Goal: Task Accomplishment & Management: Manage account settings

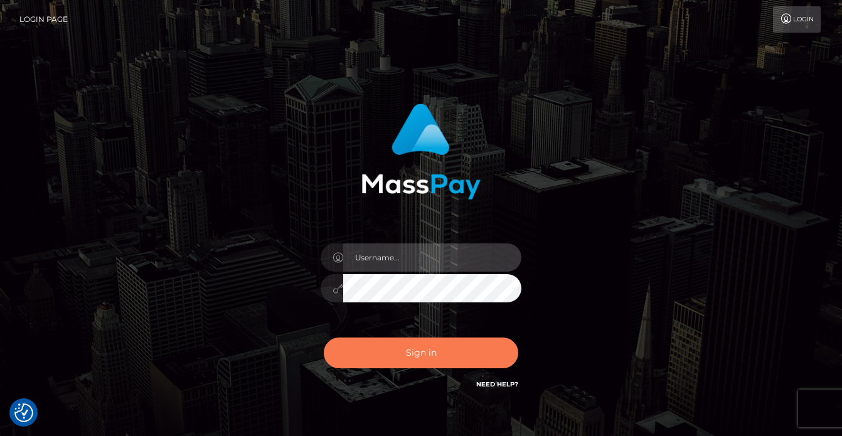
type input "vlad"
click at [391, 349] on button "Sign in" at bounding box center [421, 352] width 194 height 31
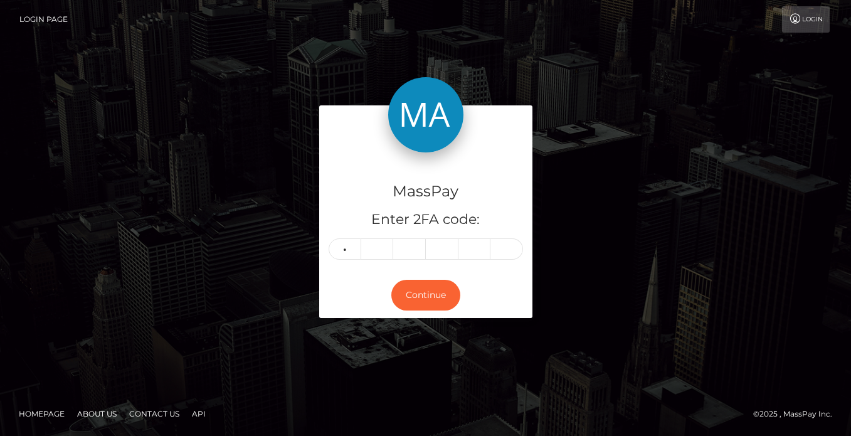
type input "7"
type input "6"
type input "1"
type input "8"
type input "9"
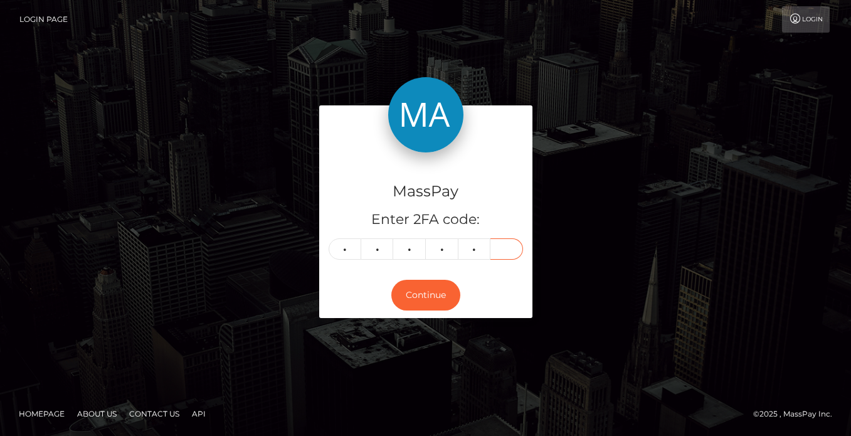
type input "9"
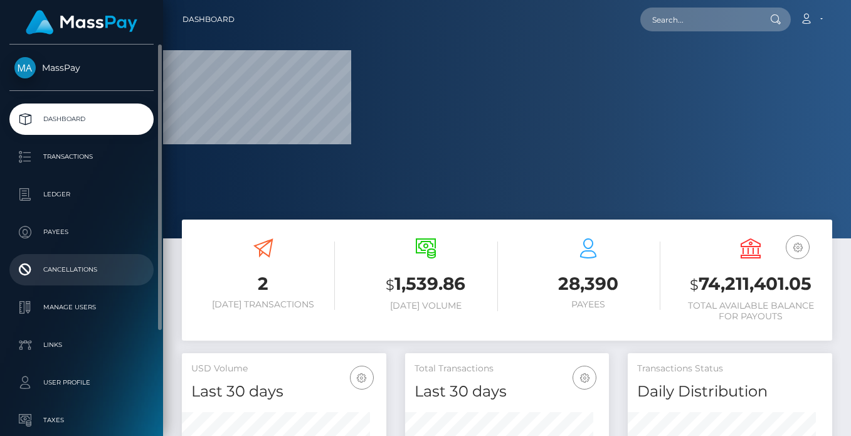
scroll to position [140, 0]
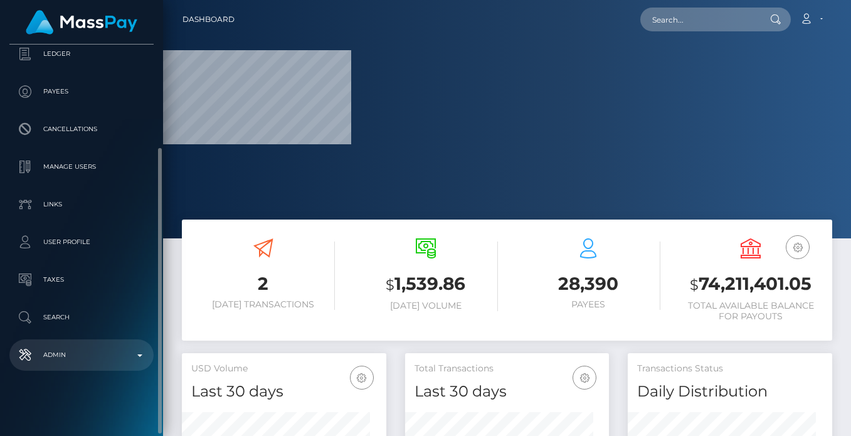
drag, startPoint x: 73, startPoint y: 357, endPoint x: 78, endPoint y: 347, distance: 11.2
click at [73, 357] on p "Admin" at bounding box center [81, 355] width 134 height 19
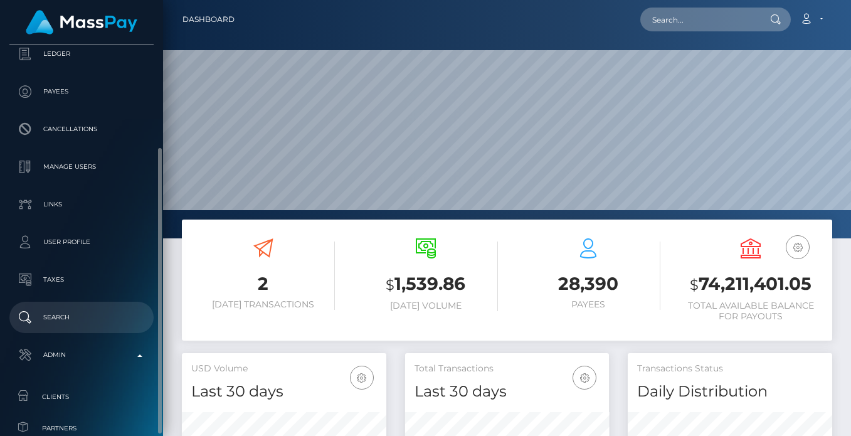
scroll to position [431, 0]
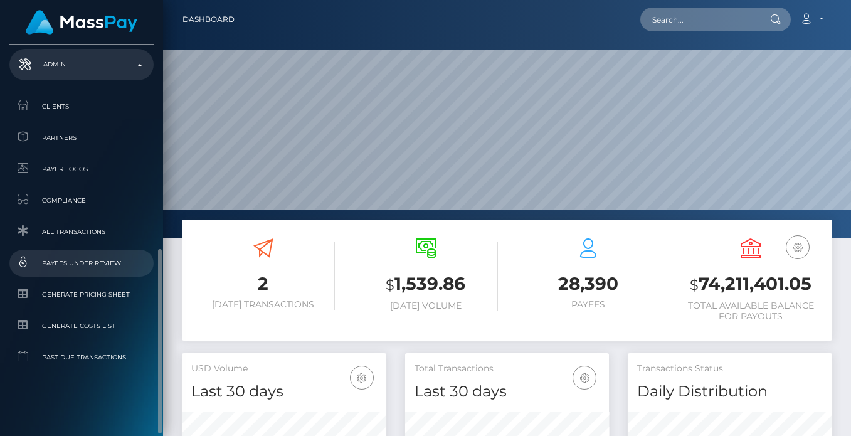
click at [79, 253] on link "Payees under Review" at bounding box center [81, 263] width 144 height 27
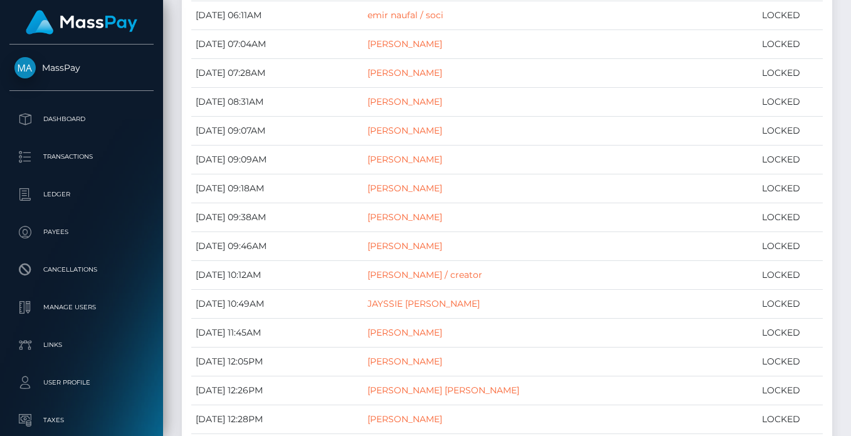
scroll to position [4384, 0]
